Goal: Information Seeking & Learning: Compare options

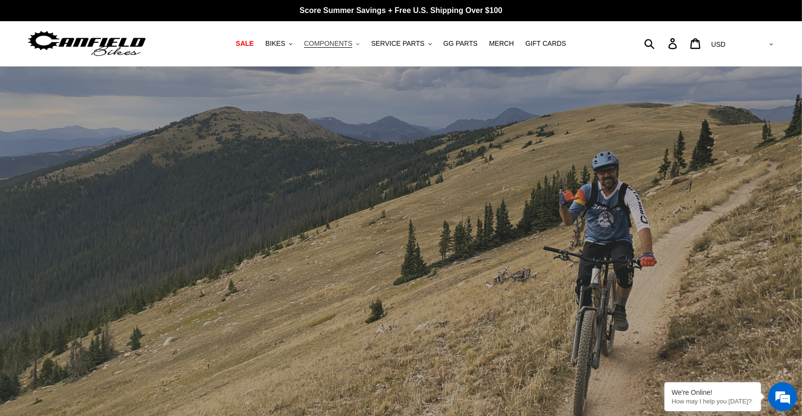
click at [338, 42] on span "COMPONENTS" at bounding box center [328, 44] width 48 height 8
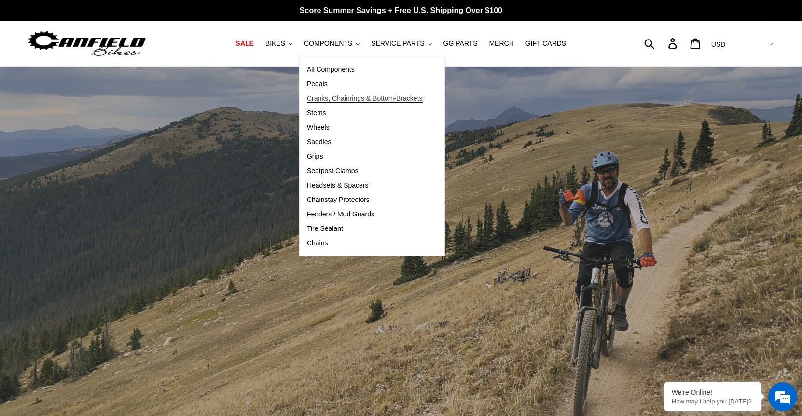
click at [342, 96] on span "Cranks, Chainrings & Bottom-Brackets" at bounding box center [365, 99] width 116 height 8
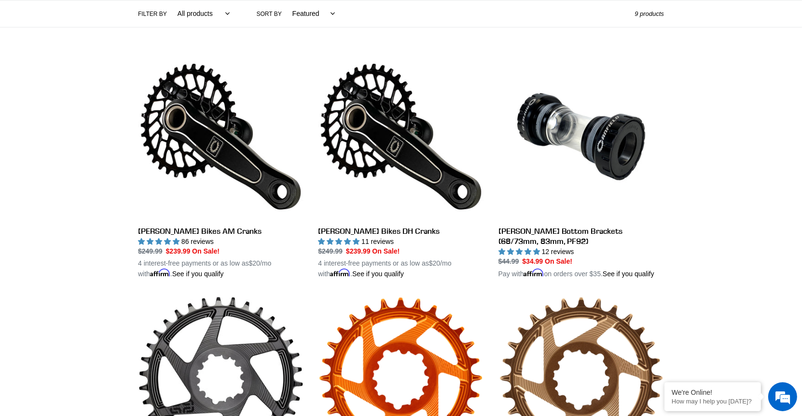
scroll to position [238, 0]
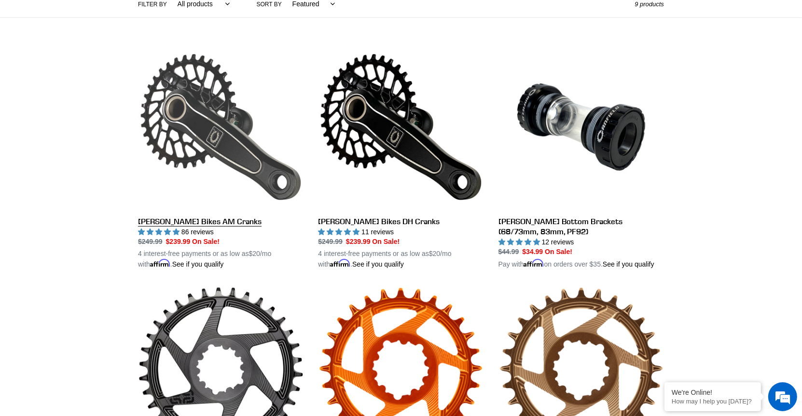
click at [206, 123] on link "[PERSON_NAME] Bikes AM Cranks" at bounding box center [220, 157] width 165 height 226
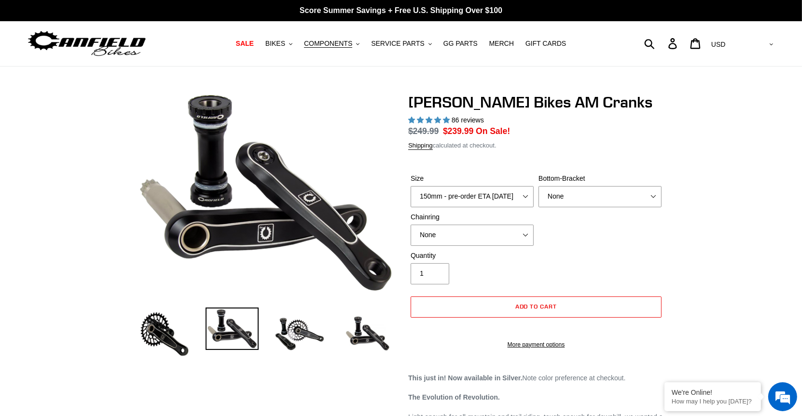
select select "highest-rating"
click at [610, 197] on select "None BSA Threaded 68/73mm Press Fit PF92" at bounding box center [599, 196] width 123 height 21
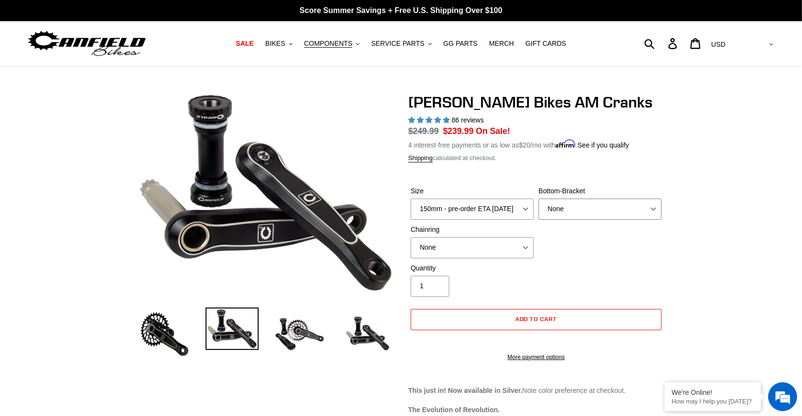
select select "BSA Threaded 68/73mm"
click at [538, 199] on select "None BSA Threaded 68/73mm Press Fit PF92" at bounding box center [599, 209] width 123 height 21
click at [511, 246] on select "None 30t Round (Boost 148) 30t Oval (Boost 148) 32t Round (Boost 148) 32t Oval …" at bounding box center [472, 247] width 123 height 21
click at [342, 42] on span "COMPONENTS" at bounding box center [328, 44] width 48 height 8
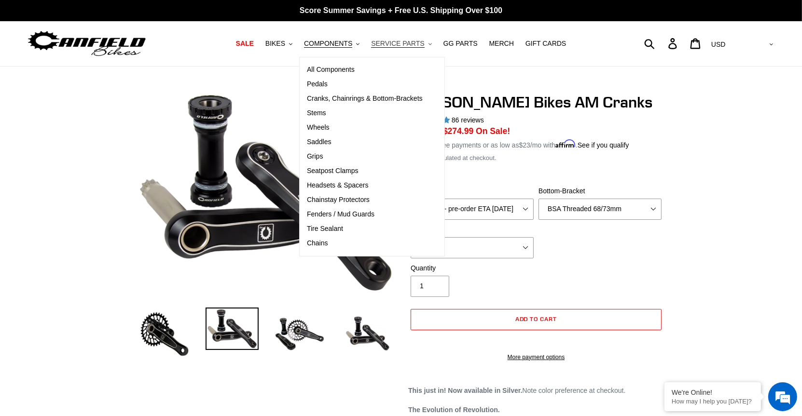
click at [410, 45] on span "SERVICE PARTS" at bounding box center [397, 44] width 53 height 8
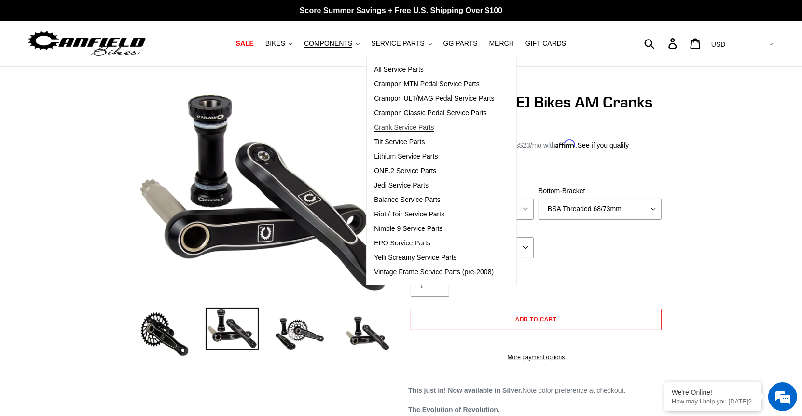
click at [403, 126] on span "Crank Service Parts" at bounding box center [404, 127] width 60 height 8
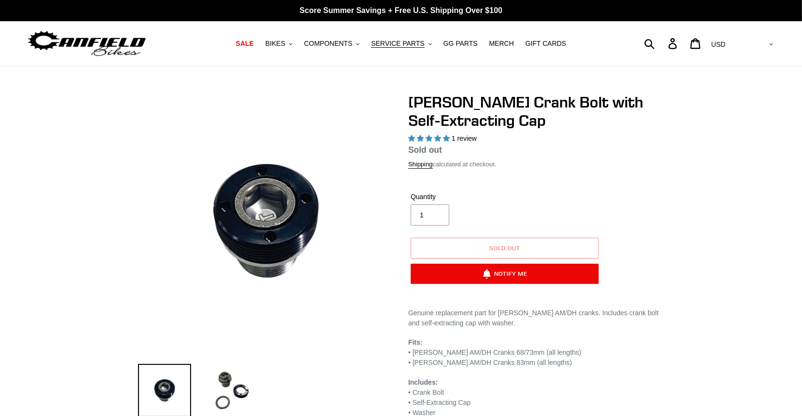
select select "highest-rating"
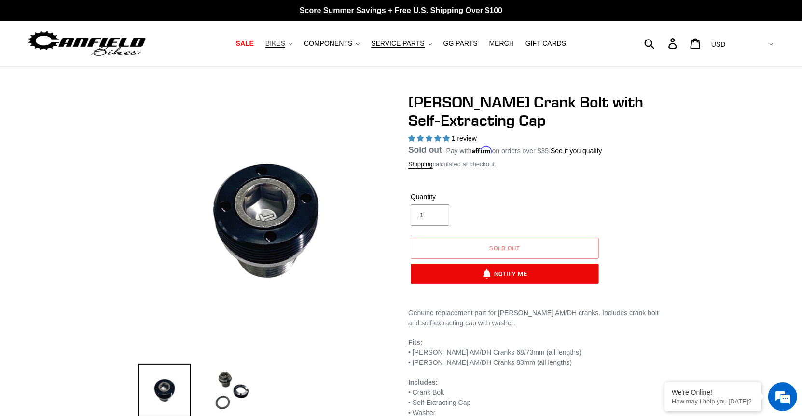
click at [284, 43] on span "BIKES" at bounding box center [275, 44] width 20 height 8
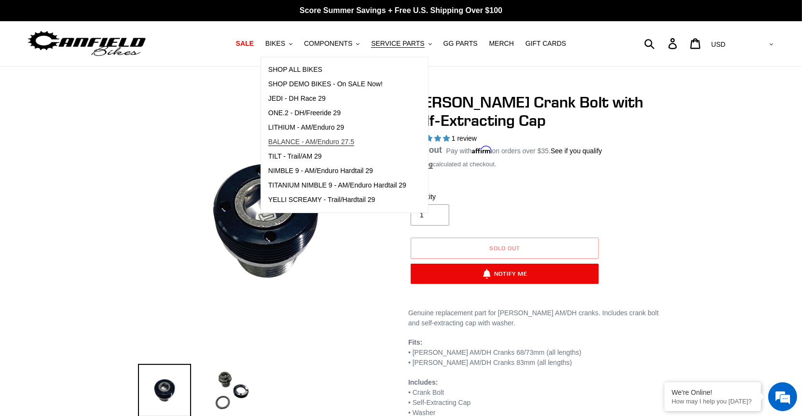
click at [305, 142] on span "BALANCE - AM/Enduro 27.5" at bounding box center [311, 142] width 86 height 8
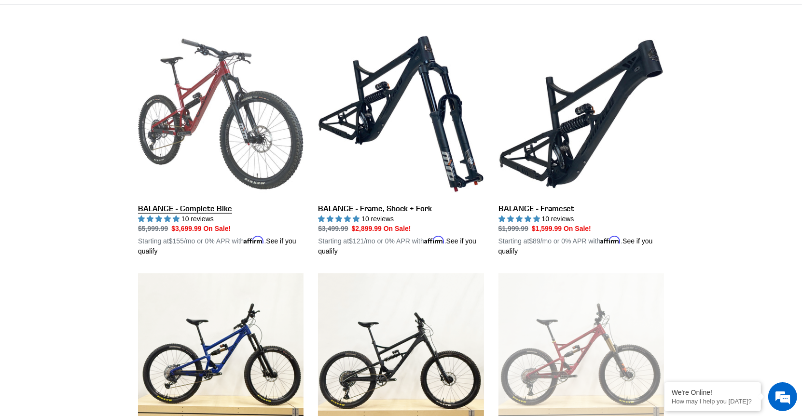
click at [185, 109] on link "BALANCE - Complete Bike" at bounding box center [220, 144] width 165 height 226
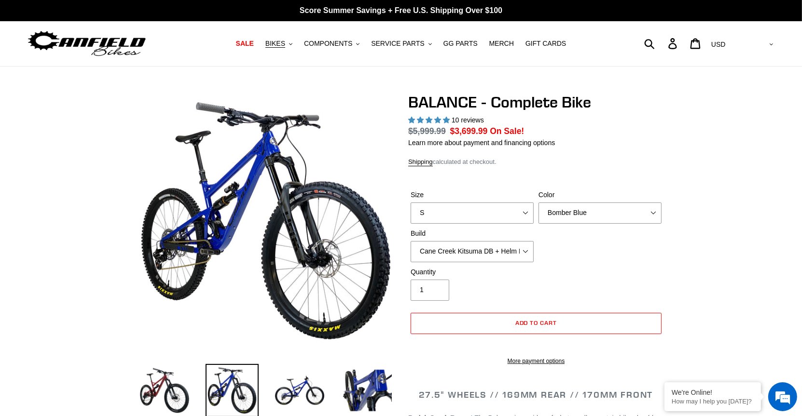
select select "highest-rating"
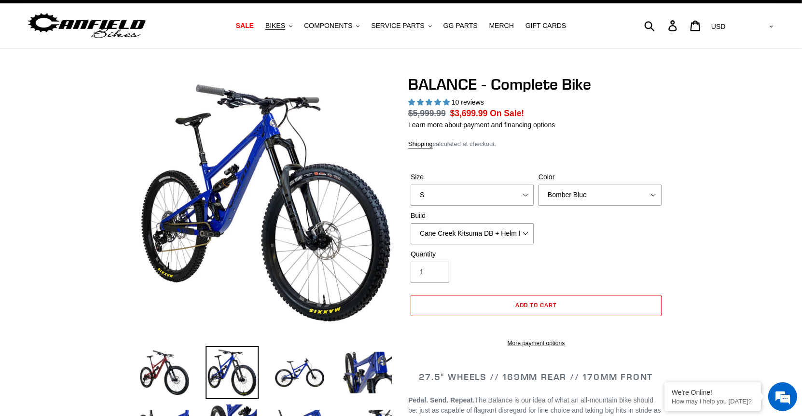
scroll to position [95, 0]
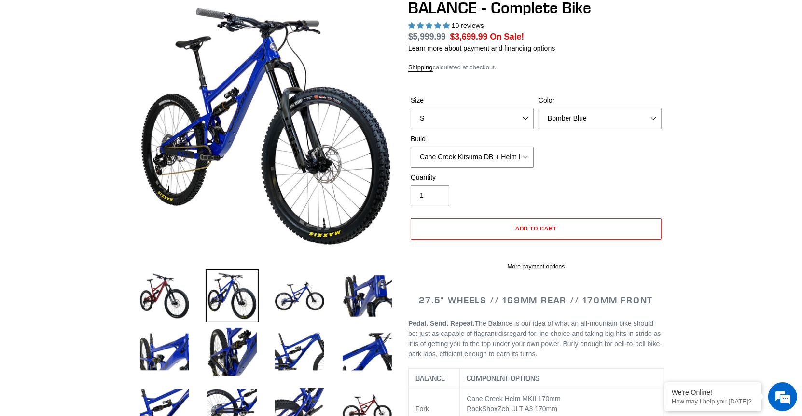
click at [512, 160] on select "Cane Creek Kitsuma DB + Helm MKII + SRAM GX Cane Creek Kitsuma DB + Helm MKII +…" at bounding box center [472, 157] width 123 height 21
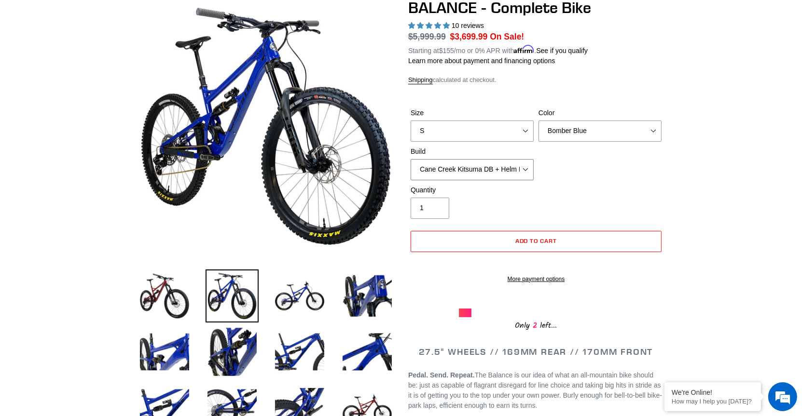
scroll to position [0, 0]
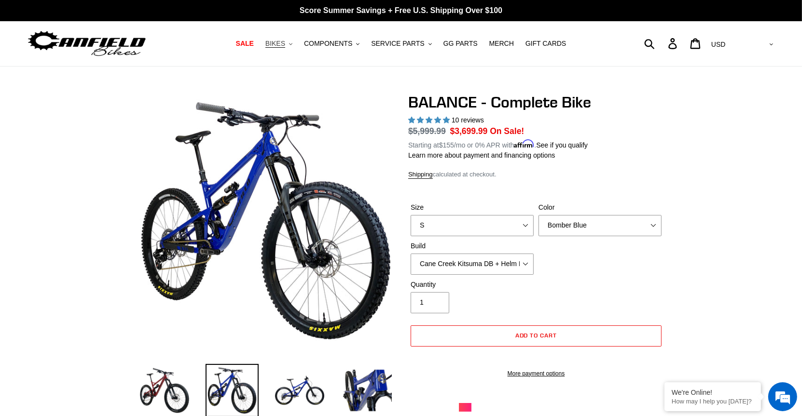
click at [275, 38] on button "BIKES .cls-1{fill:#231f20}" at bounding box center [278, 43] width 37 height 13
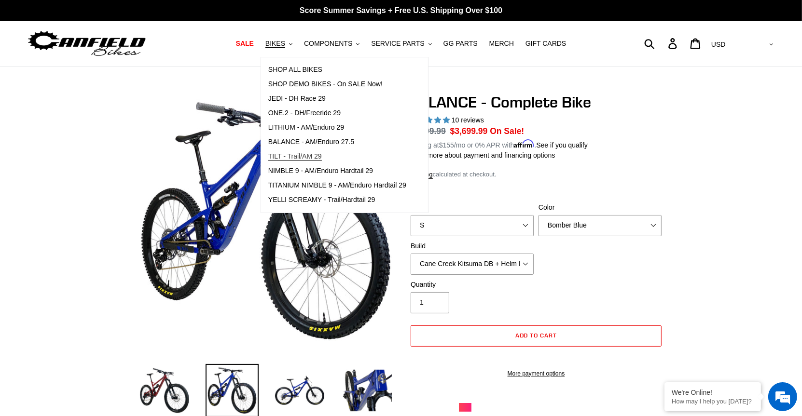
click at [297, 156] on span "TILT - Trail/AM 29" at bounding box center [295, 156] width 54 height 8
